Goal: Check status: Check status

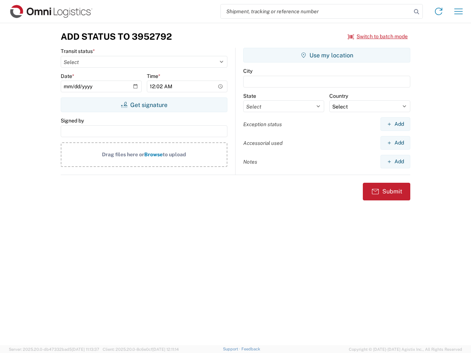
click at [316, 11] on input "search" at bounding box center [316, 11] width 190 height 14
click at [416, 12] on icon at bounding box center [416, 12] width 10 height 10
click at [438, 11] on icon at bounding box center [438, 12] width 12 height 12
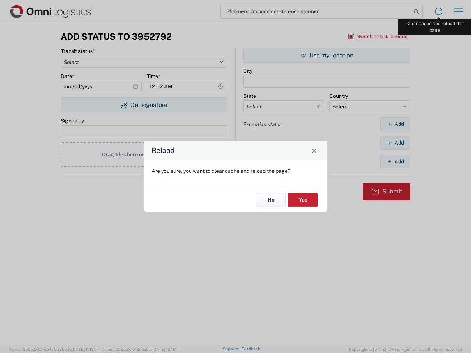
click at [458, 11] on div "Reload Are you sure, you want to clear cache and reload the page? No Yes" at bounding box center [235, 176] width 471 height 353
click at [378, 36] on div "Reload Are you sure, you want to clear cache and reload the page? No Yes" at bounding box center [235, 176] width 471 height 353
click at [144, 105] on div "Reload Are you sure, you want to clear cache and reload the page? No Yes" at bounding box center [235, 176] width 471 height 353
click at [326, 55] on div "Reload Are you sure, you want to clear cache and reload the page? No Yes" at bounding box center [235, 176] width 471 height 353
click at [395, 124] on div "Reload Are you sure, you want to clear cache and reload the page? No Yes" at bounding box center [235, 176] width 471 height 353
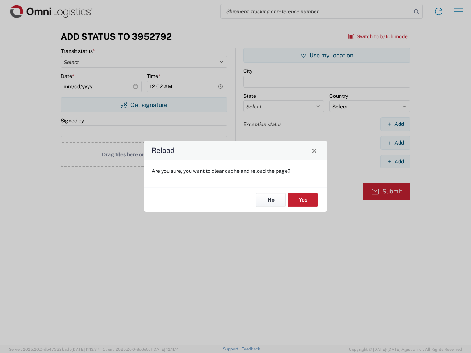
click at [395, 143] on div "Reload Are you sure, you want to clear cache and reload the page? No Yes" at bounding box center [235, 176] width 471 height 353
click at [395, 161] on div "Reload Are you sure, you want to clear cache and reload the page? No Yes" at bounding box center [235, 176] width 471 height 353
